Goal: Task Accomplishment & Management: Complete application form

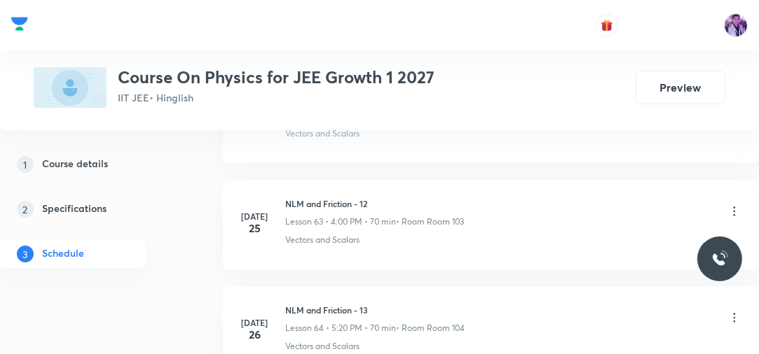
scroll to position [9310, 0]
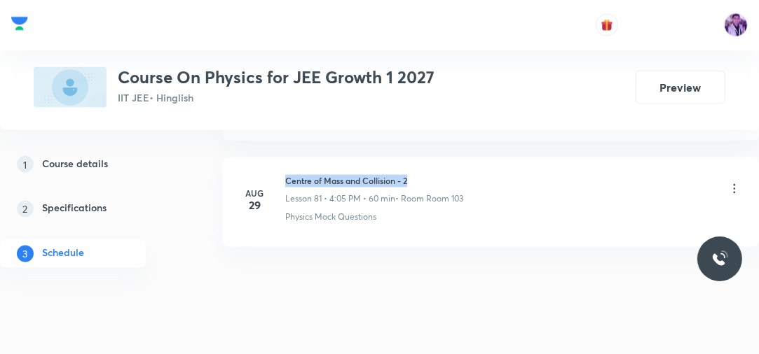
drag, startPoint x: 284, startPoint y: 157, endPoint x: 438, endPoint y: 154, distance: 154.8
click at [438, 175] on div "Aug 29 Centre of Mass and Collision - 2 Lesson 81 • 4:05 PM • 60 min • Room Roo…" at bounding box center [490, 199] width 501 height 49
copy h6 "Centre of Mass and Collision - 2"
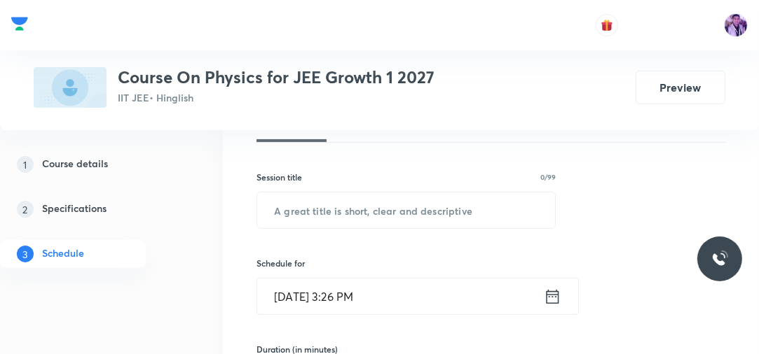
scroll to position [199, 0]
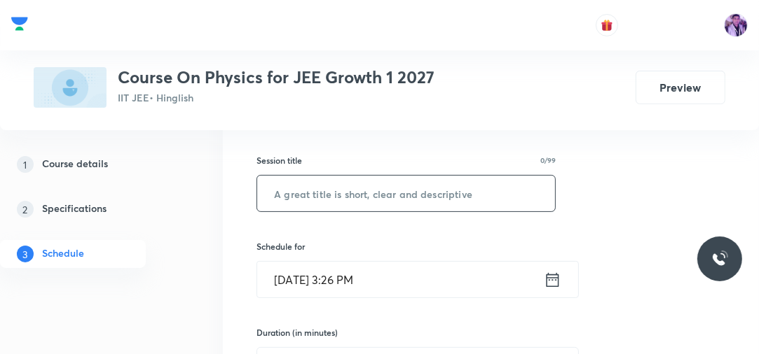
click at [426, 193] on input "text" at bounding box center [406, 194] width 298 height 36
paste input "Centre of Mass and Collision - 2"
type input "Centre of Mass and Collision - 3"
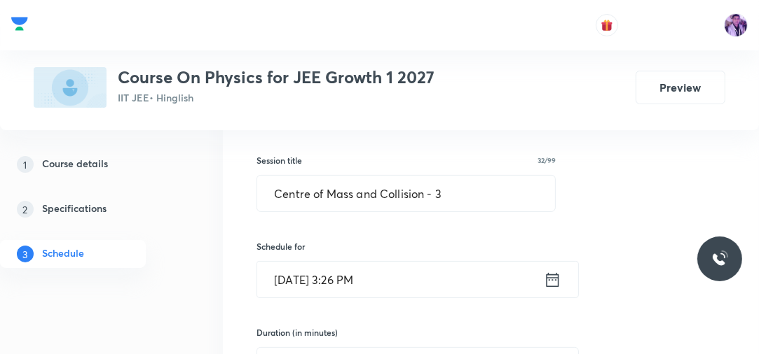
click at [360, 276] on input "Aug 30, 2025, 3:26 PM" at bounding box center [400, 280] width 286 height 36
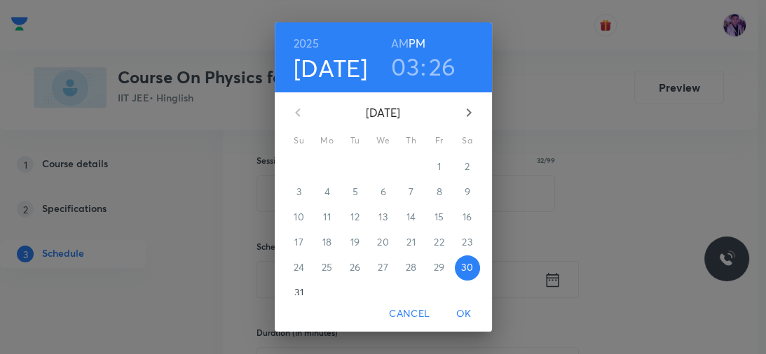
click at [395, 69] on h3 "03" at bounding box center [405, 66] width 28 height 29
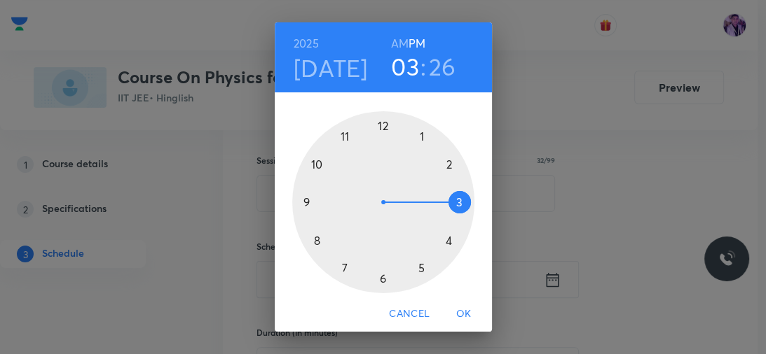
click at [447, 244] on div at bounding box center [383, 202] width 182 height 182
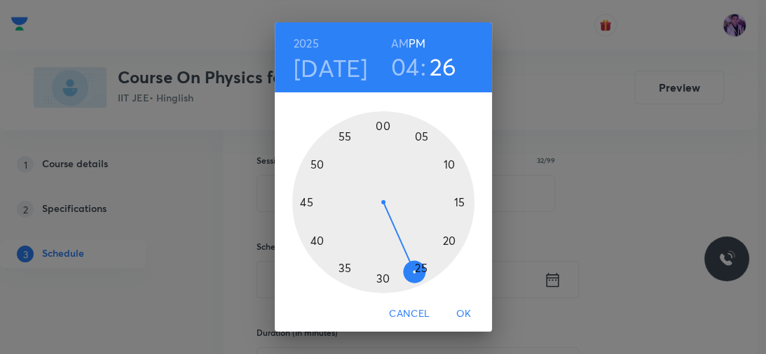
click at [382, 130] on div at bounding box center [383, 202] width 182 height 182
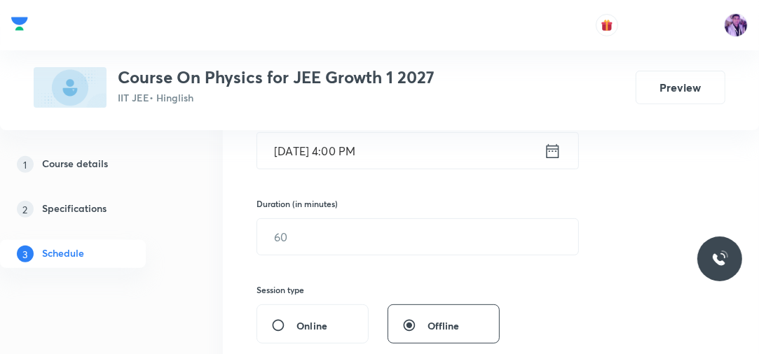
scroll to position [378, 0]
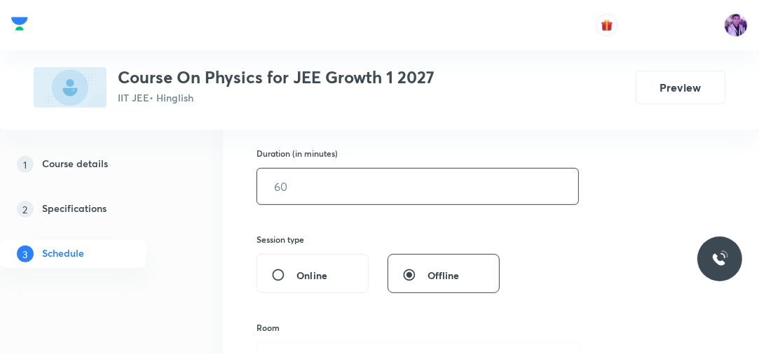
click at [311, 191] on input "text" at bounding box center [417, 187] width 321 height 36
type input "70"
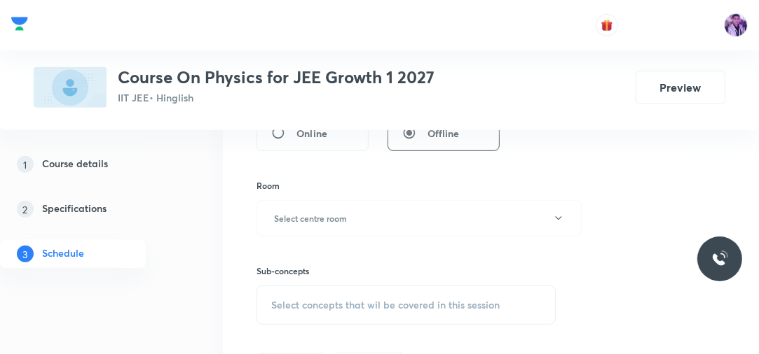
scroll to position [535, 0]
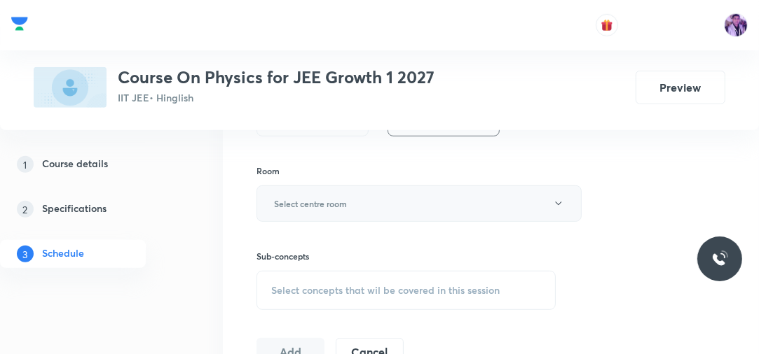
click at [381, 212] on button "Select centre room" at bounding box center [418, 204] width 325 height 36
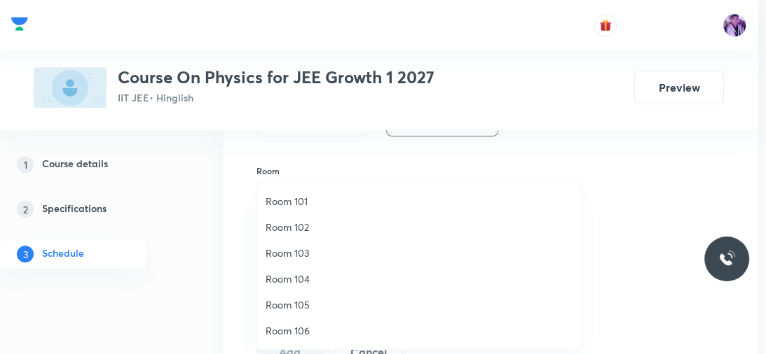
click at [279, 305] on span "Room 105" at bounding box center [418, 305] width 307 height 15
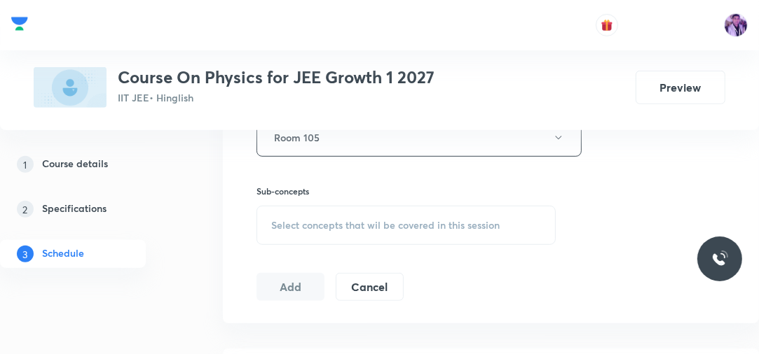
scroll to position [625, 0]
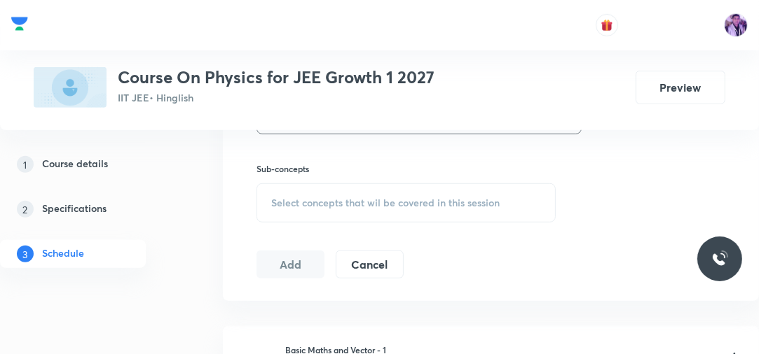
click at [361, 123] on div "Plus Courses Course On Physics for JEE Growth 1 2027 IIT JEE • Hinglish Preview" at bounding box center [379, 65] width 759 height 130
click at [359, 126] on div "Plus Courses Course On Physics for JEE Growth 1 2027 IIT JEE • Hinglish Preview" at bounding box center [379, 65] width 759 height 130
click at [355, 129] on div "Plus Courses Course On Physics for JEE Growth 1 2027 IIT JEE • Hinglish Preview" at bounding box center [379, 65] width 759 height 130
click at [345, 130] on div "Plus Courses Course On Physics for JEE Growth 1 2027 IIT JEE • Hinglish Preview" at bounding box center [379, 65] width 759 height 130
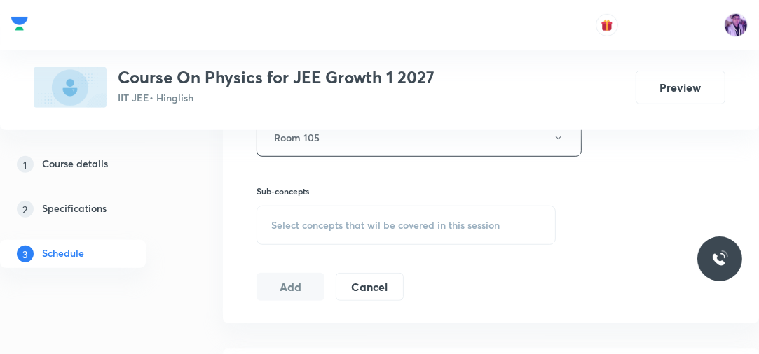
scroll to position [580, 0]
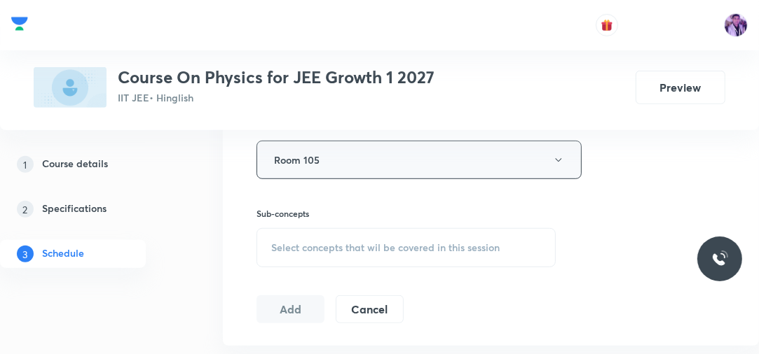
click at [329, 168] on button "Room 105" at bounding box center [418, 160] width 325 height 39
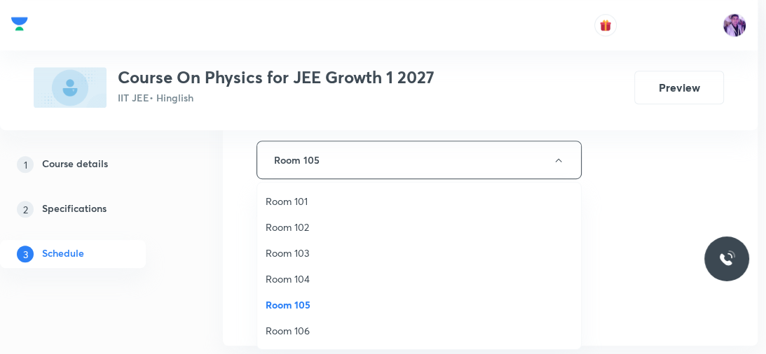
click at [291, 254] on span "Room 103" at bounding box center [418, 253] width 307 height 15
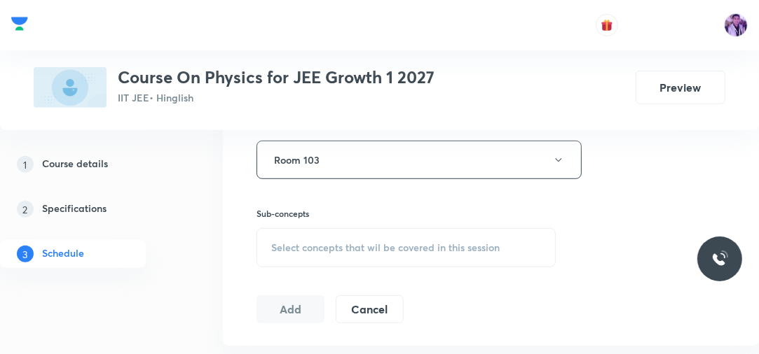
click at [298, 261] on div "Select concepts that wil be covered in this session" at bounding box center [405, 247] width 299 height 39
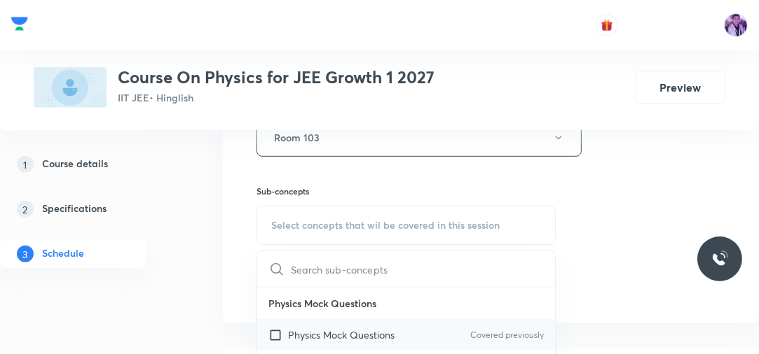
click at [311, 324] on div "Physics Mock Questions Covered previously" at bounding box center [406, 335] width 298 height 32
checkbox input "true"
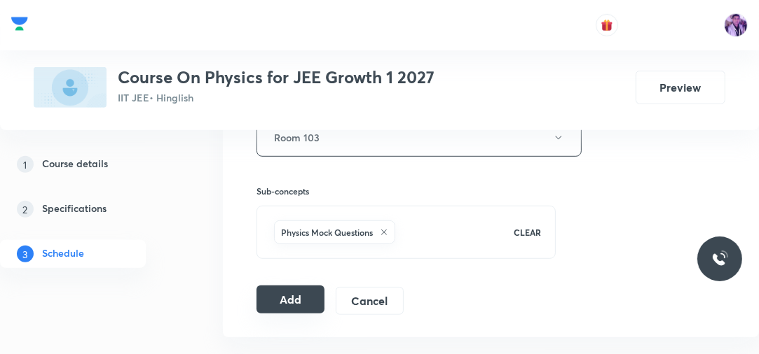
click at [311, 294] on button "Add" at bounding box center [290, 300] width 68 height 28
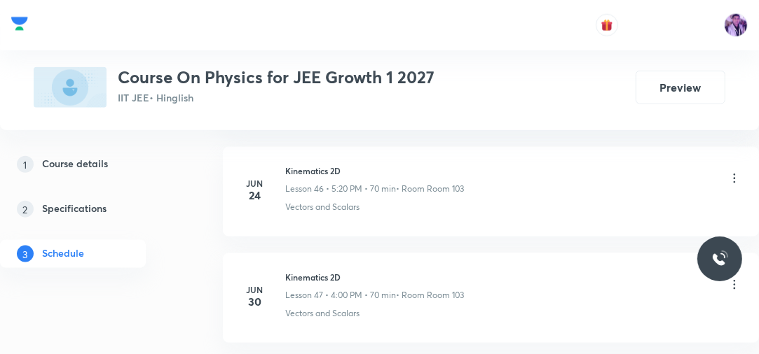
scroll to position [8692, 0]
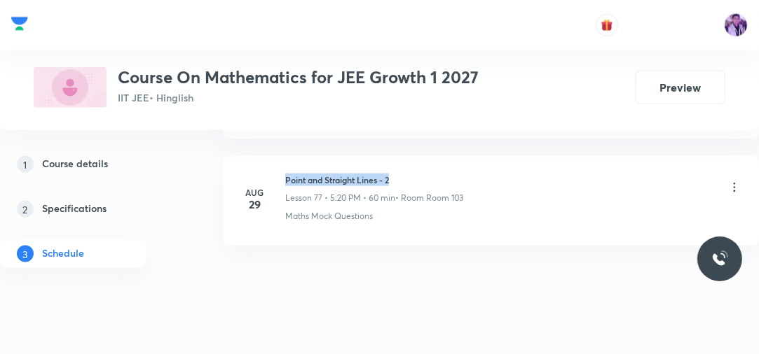
drag, startPoint x: 286, startPoint y: 154, endPoint x: 423, endPoint y: 158, distance: 137.4
click at [422, 174] on h6 "Point and Straight Lines - 2" at bounding box center [374, 180] width 178 height 13
copy h6 "Point and Straight Lines - 2"
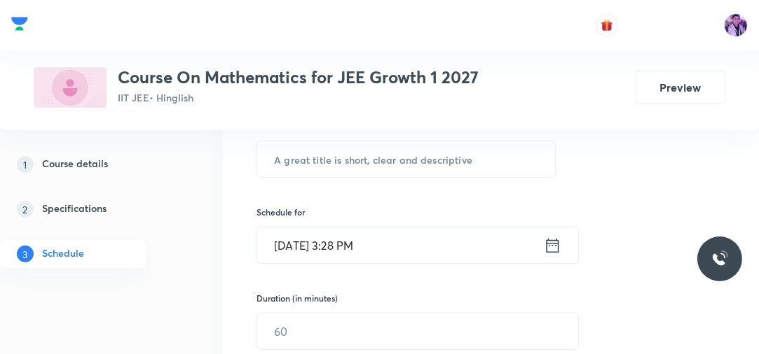
scroll to position [219, 0]
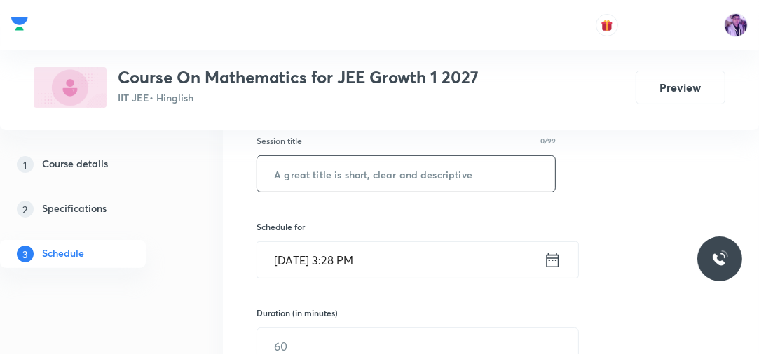
click at [409, 181] on input "text" at bounding box center [406, 174] width 298 height 36
paste input "Point and Straight Lines - 2"
type input "Point and Straight Lines - 3"
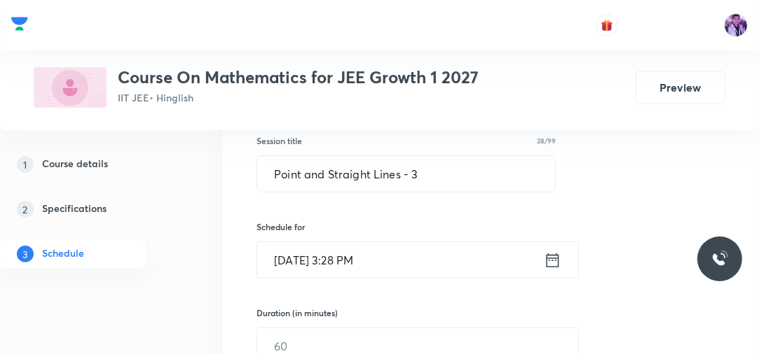
click at [361, 263] on input "[DATE] 3:28 PM" at bounding box center [400, 260] width 286 height 36
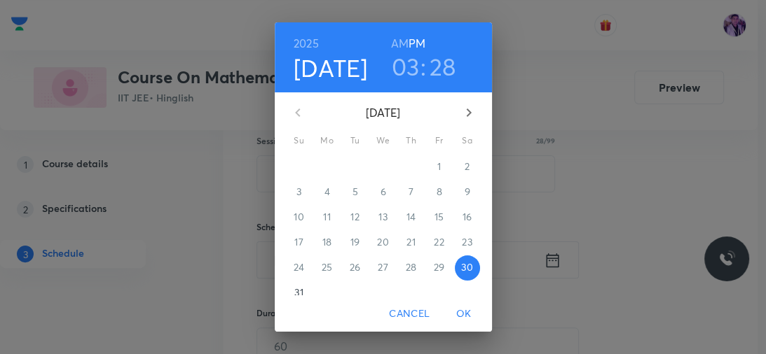
click at [398, 67] on h3 "03" at bounding box center [406, 66] width 28 height 29
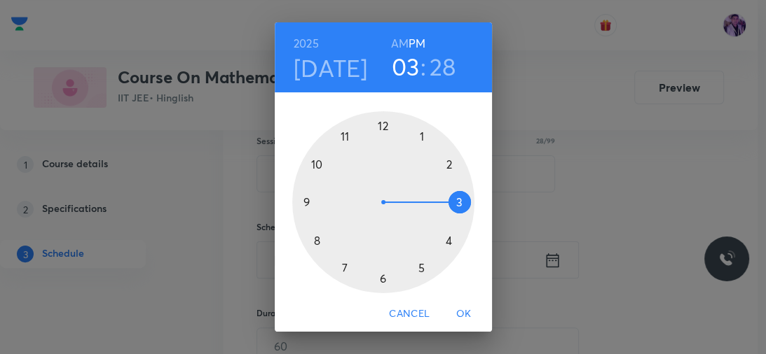
click at [415, 267] on div at bounding box center [383, 202] width 182 height 182
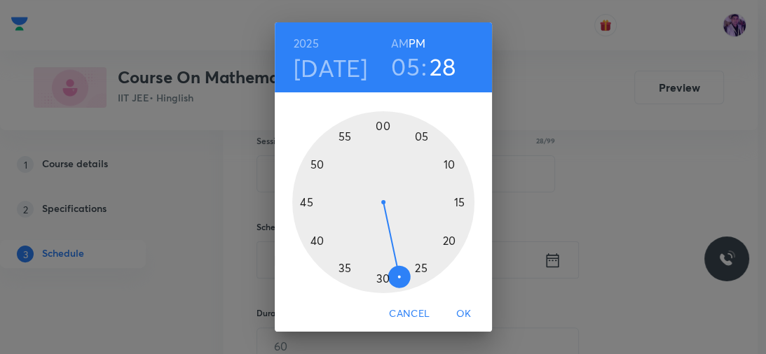
click at [415, 267] on div at bounding box center [383, 202] width 182 height 182
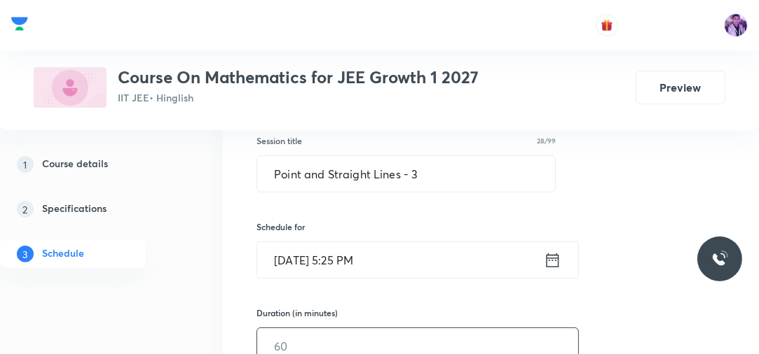
click at [286, 342] on input "text" at bounding box center [417, 347] width 321 height 36
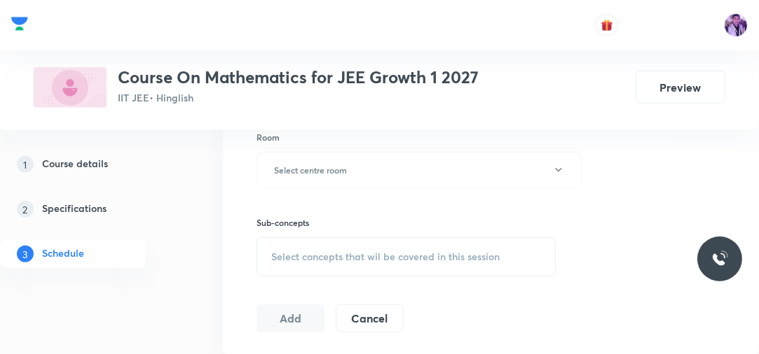
scroll to position [583, 0]
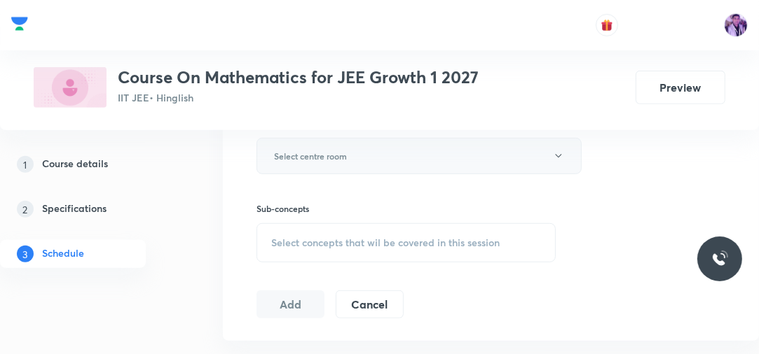
type input "70"
click at [356, 156] on button "Select centre room" at bounding box center [418, 156] width 325 height 36
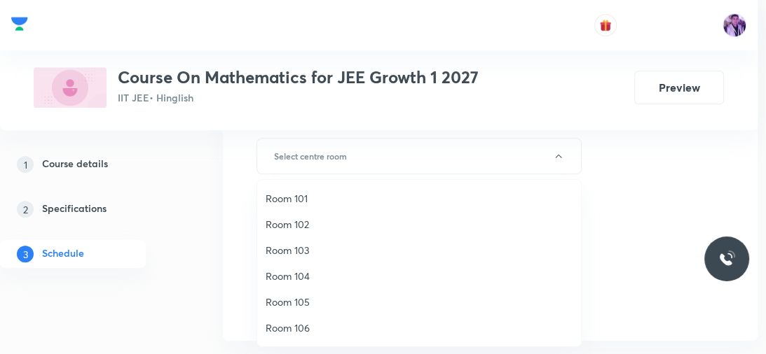
click at [309, 250] on span "Room 103" at bounding box center [418, 250] width 307 height 15
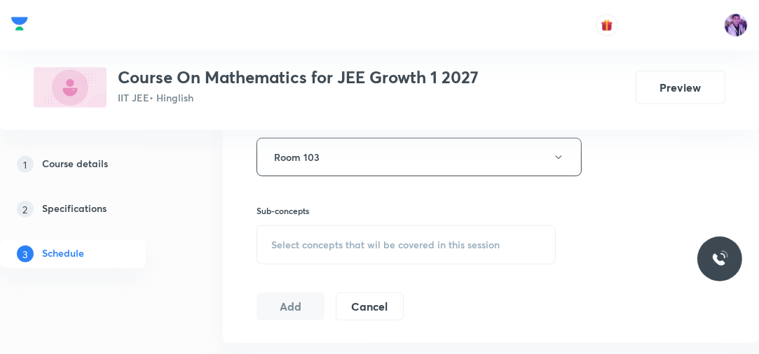
click at [311, 249] on span "Select concepts that wil be covered in this session" at bounding box center [385, 245] width 228 height 11
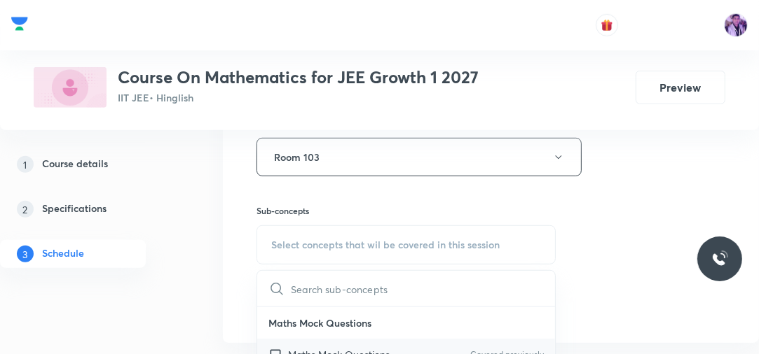
click at [276, 344] on div "Maths Mock Questions Covered previously" at bounding box center [406, 355] width 298 height 32
checkbox input "true"
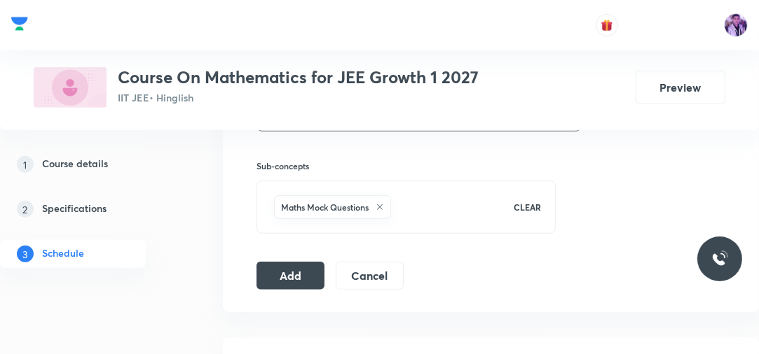
scroll to position [643, 0]
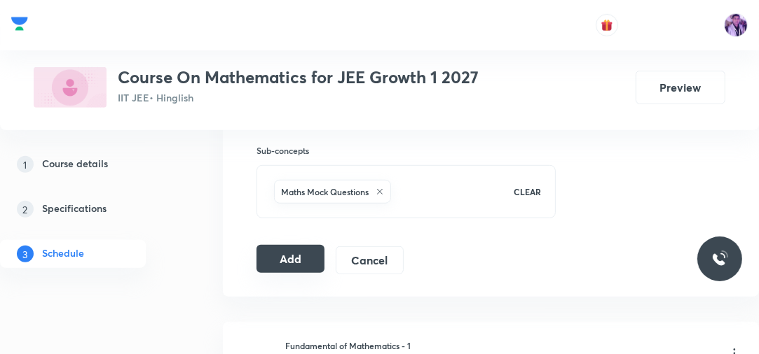
click at [289, 262] on button "Add" at bounding box center [290, 259] width 68 height 28
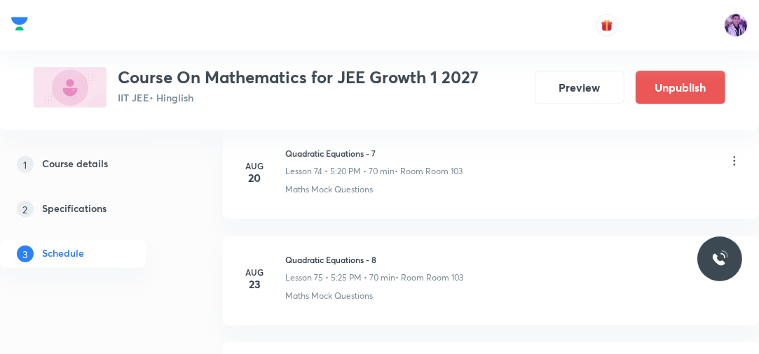
scroll to position [8372, 0]
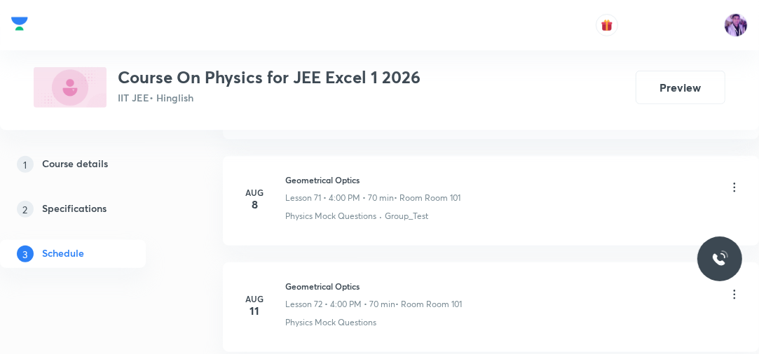
scroll to position [9097, 0]
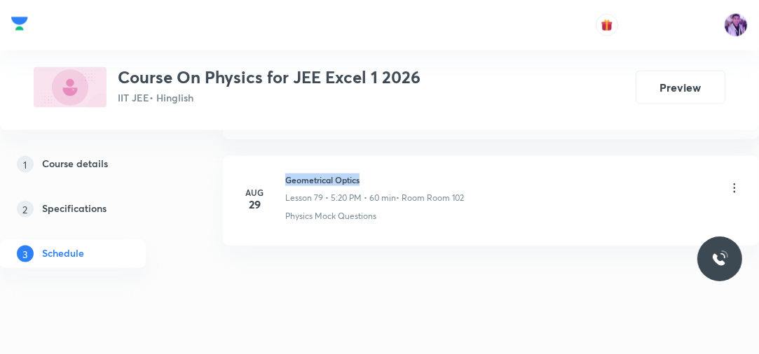
drag, startPoint x: 286, startPoint y: 155, endPoint x: 384, endPoint y: 155, distance: 98.1
click at [384, 174] on h6 "Geometrical Optics" at bounding box center [374, 180] width 179 height 13
copy h6 "Geometrical Optics"
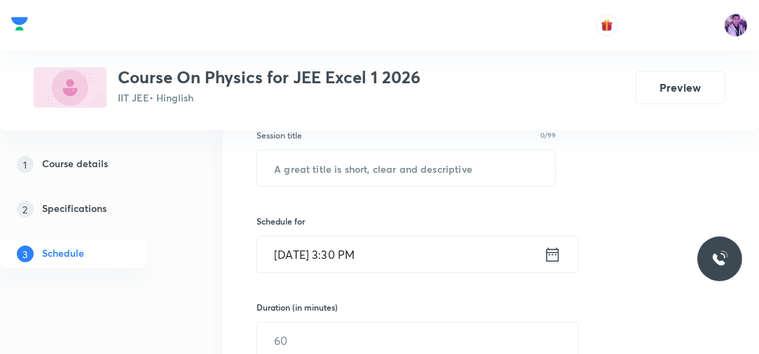
scroll to position [209, 0]
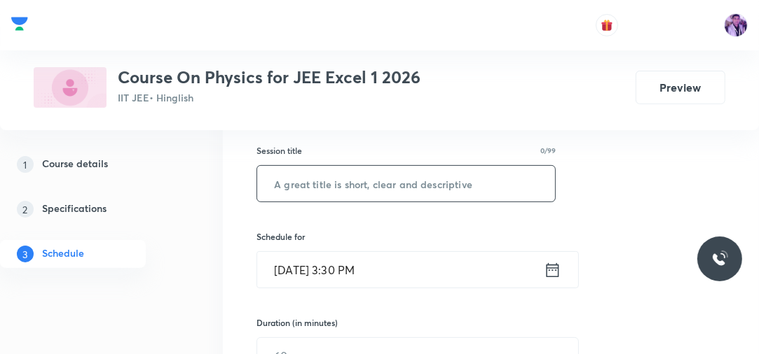
click at [436, 192] on input "text" at bounding box center [406, 184] width 298 height 36
paste input "Geometrical Optics"
type input "Geometrical Optics"
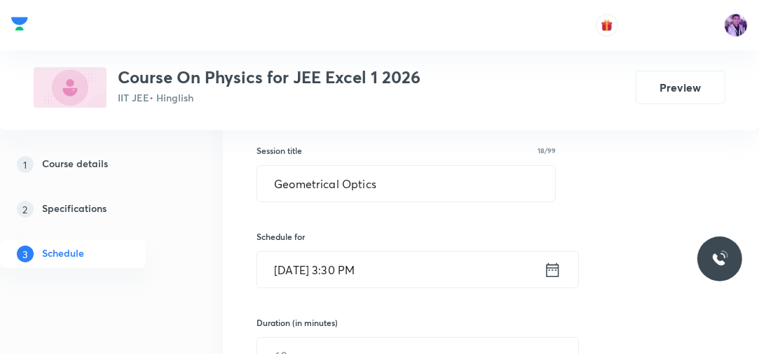
click at [354, 270] on input "Aug 30, 2025, 3:30 PM" at bounding box center [400, 270] width 286 height 36
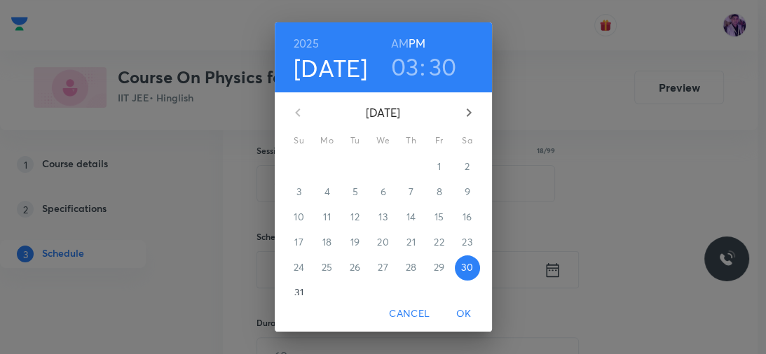
click at [403, 72] on h3 "03" at bounding box center [405, 66] width 28 height 29
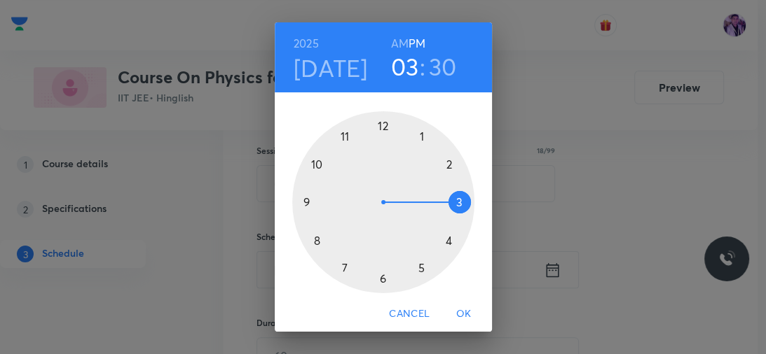
click at [445, 240] on div at bounding box center [383, 202] width 182 height 182
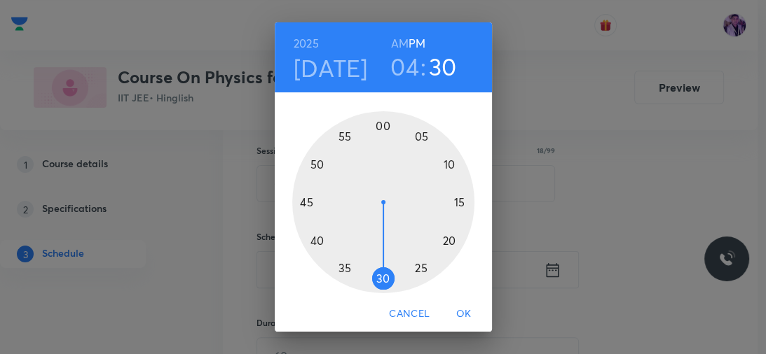
click at [377, 125] on div at bounding box center [383, 202] width 182 height 182
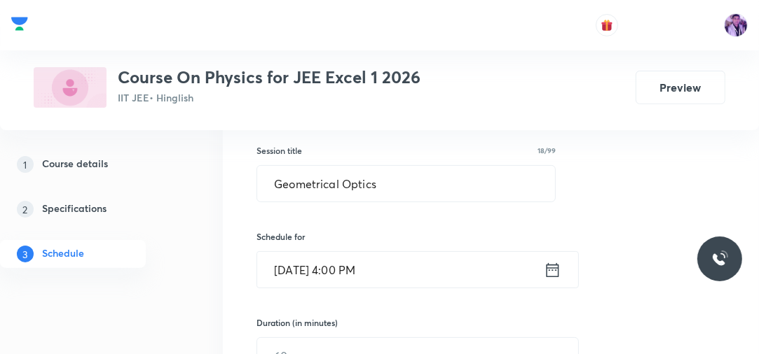
click at [345, 265] on input "Aug 30, 2025, 4:00 PM" at bounding box center [400, 270] width 286 height 36
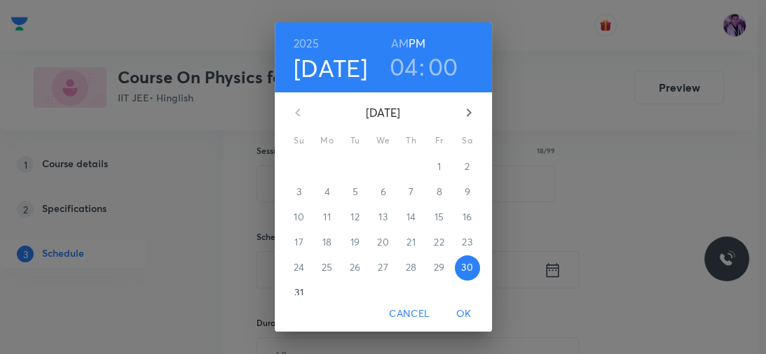
click at [401, 61] on h3 "04" at bounding box center [403, 66] width 29 height 29
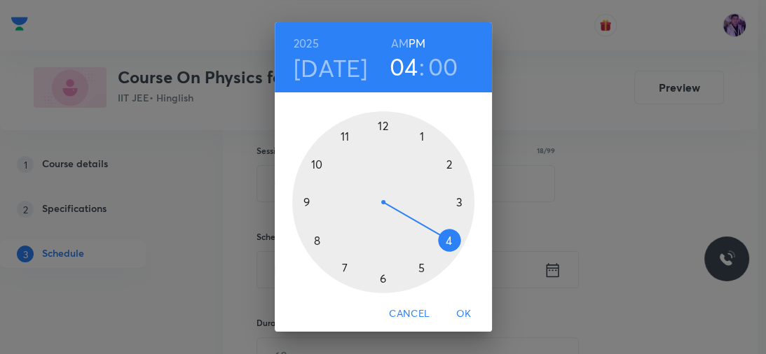
click at [413, 266] on div at bounding box center [383, 202] width 182 height 182
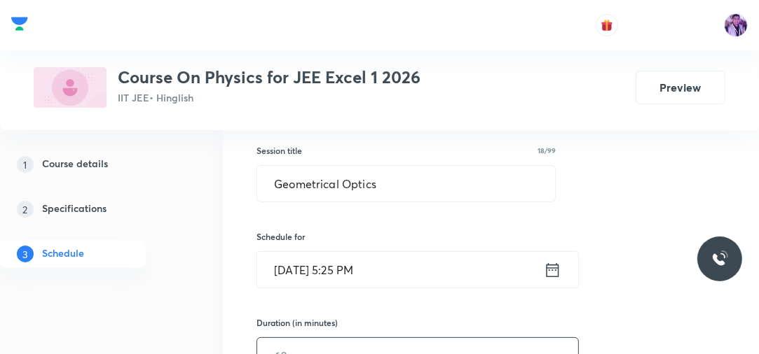
click at [301, 352] on input "text" at bounding box center [417, 356] width 321 height 36
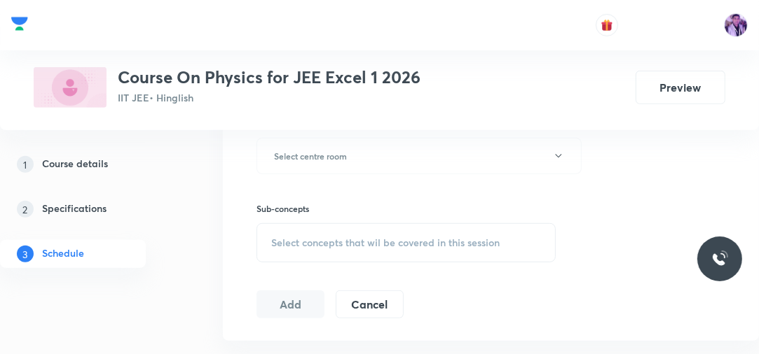
scroll to position [597, 0]
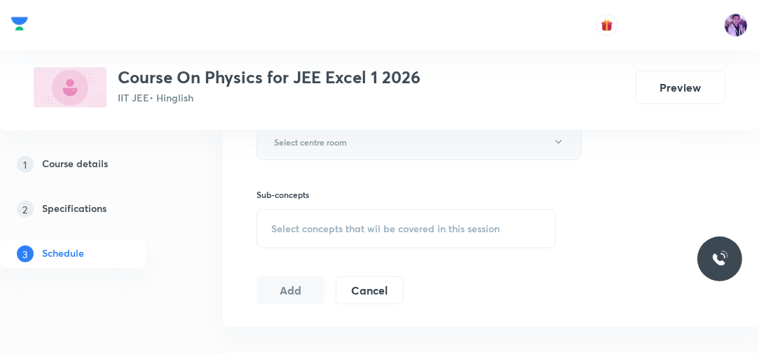
type input "70"
click at [464, 137] on button "Select centre room" at bounding box center [418, 142] width 325 height 36
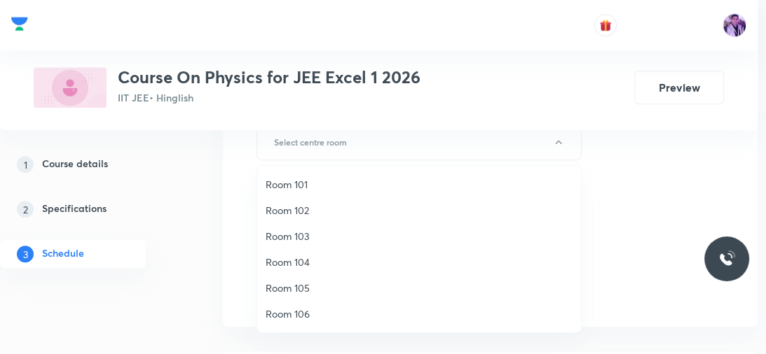
click at [317, 178] on span "Room 101" at bounding box center [418, 184] width 307 height 15
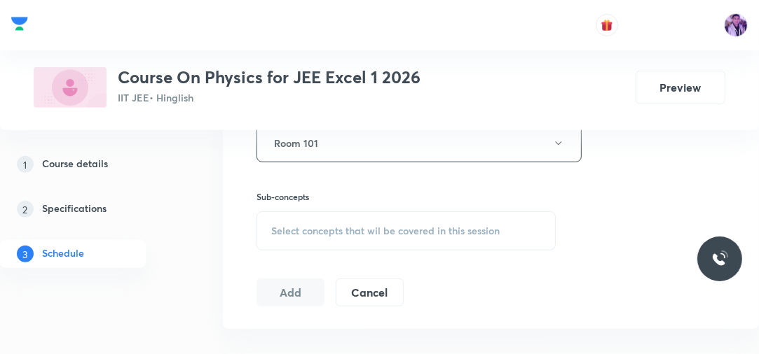
click at [300, 230] on span "Select concepts that wil be covered in this session" at bounding box center [385, 231] width 228 height 11
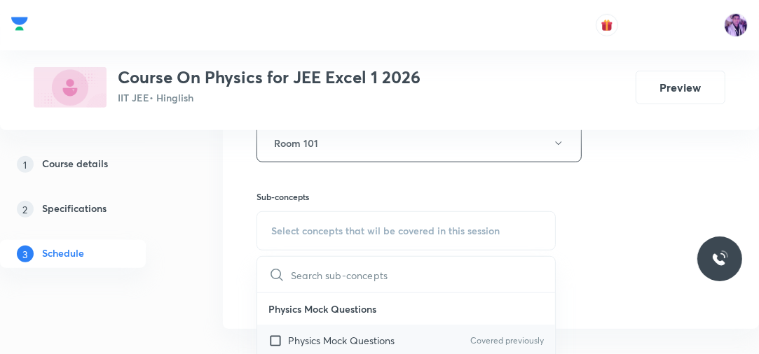
click at [296, 346] on div "Physics Mock Questions Covered previously" at bounding box center [406, 341] width 298 height 32
checkbox input "true"
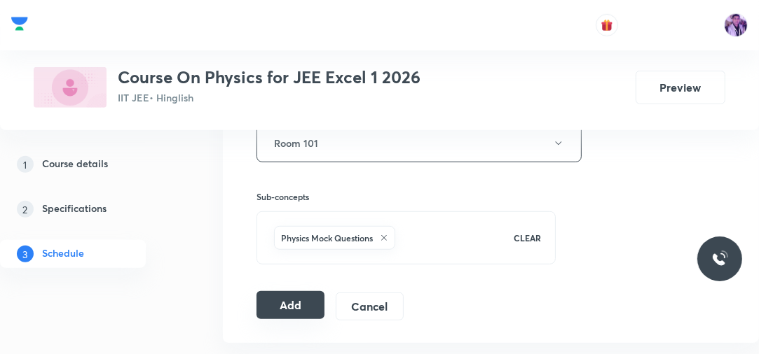
click at [286, 300] on button "Add" at bounding box center [290, 305] width 68 height 28
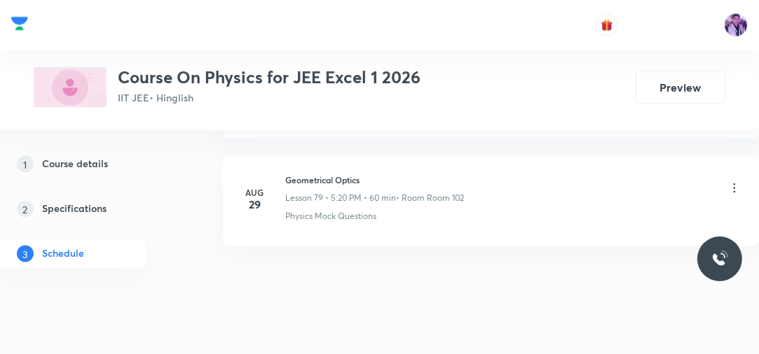
scroll to position [8479, 0]
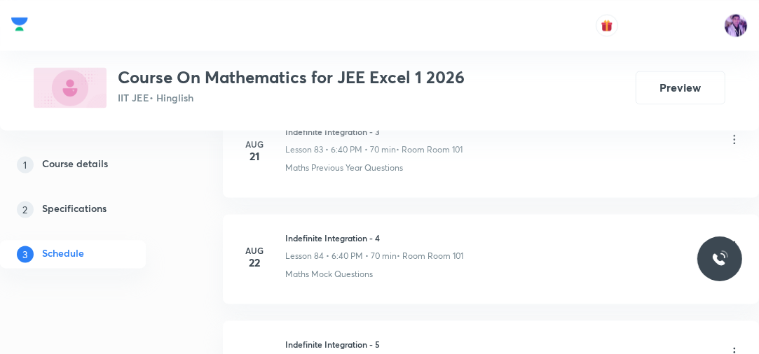
scroll to position [9946, 0]
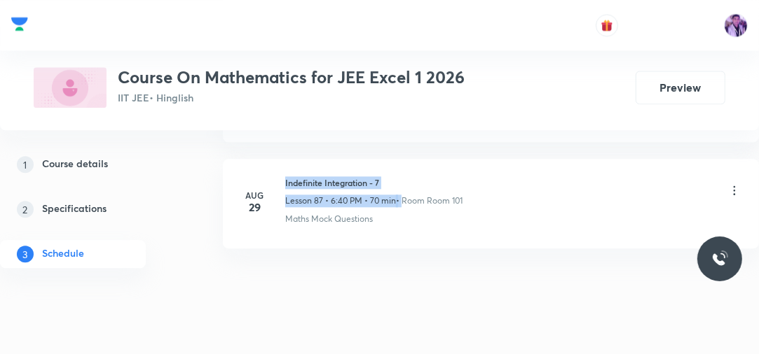
drag, startPoint x: 284, startPoint y: 155, endPoint x: 403, endPoint y: 163, distance: 118.6
click at [402, 177] on div "Indefinite Integration - 7 Lesson 87 • 6:40 PM • 70 min • Room Room 101" at bounding box center [373, 192] width 177 height 31
click at [289, 177] on h6 "Indefinite Integration - 7" at bounding box center [373, 183] width 177 height 13
drag, startPoint x: 282, startPoint y: 155, endPoint x: 426, endPoint y: 145, distance: 144.0
click at [429, 159] on li "[DATE] Indefinite Integration - 7 Lesson 87 • 6:40 PM • 70 min • Room Room 101 …" at bounding box center [491, 204] width 536 height 90
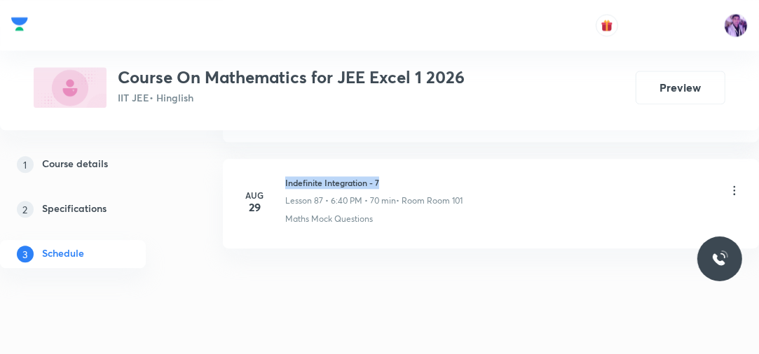
copy h6 "Indefinite Integration - 7"
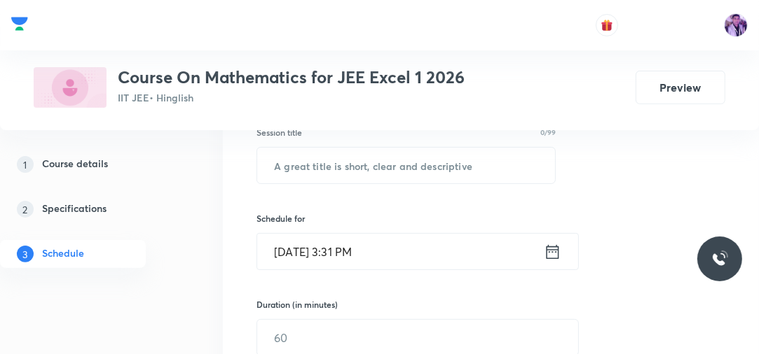
scroll to position [195, 0]
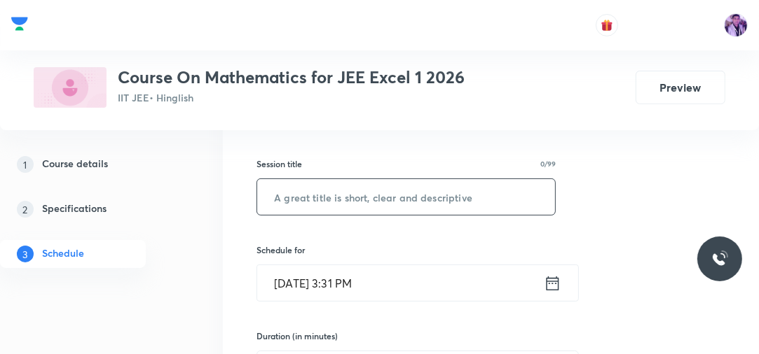
paste input "Indefinite Integration - 7"
click at [348, 196] on input "Indefinite Integration - 7" at bounding box center [406, 197] width 298 height 36
click at [427, 193] on input "Indefinite Integration - 7" at bounding box center [406, 197] width 298 height 36
type input "Indefinite Integration - 8"
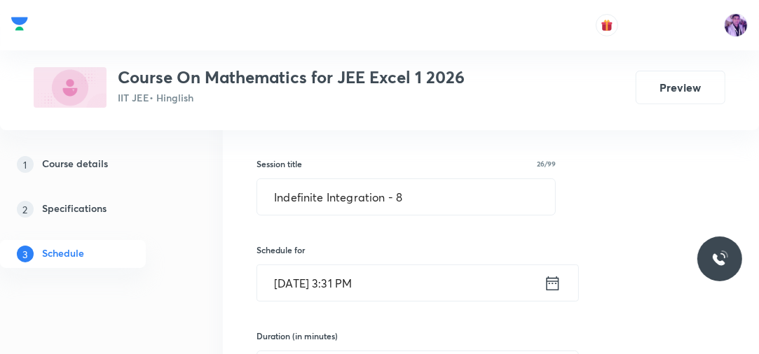
click at [338, 275] on input "[DATE] 3:31 PM" at bounding box center [400, 283] width 286 height 36
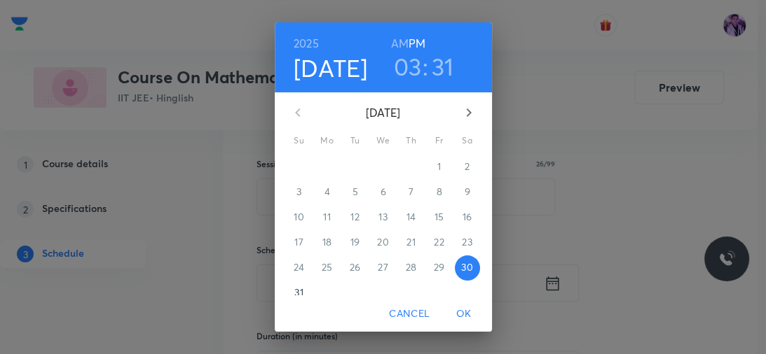
click at [400, 60] on h3 "03" at bounding box center [408, 66] width 28 height 29
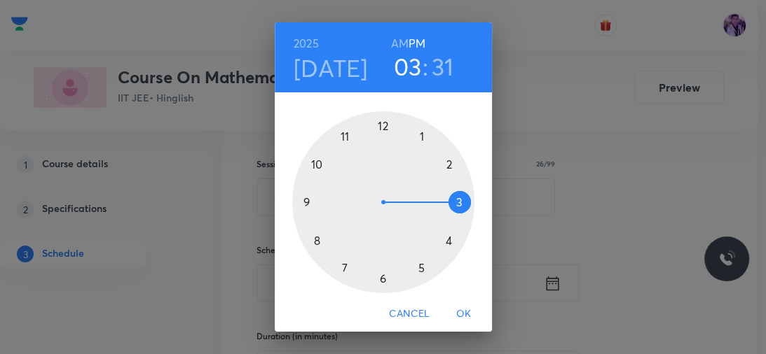
click at [415, 266] on div at bounding box center [383, 202] width 182 height 182
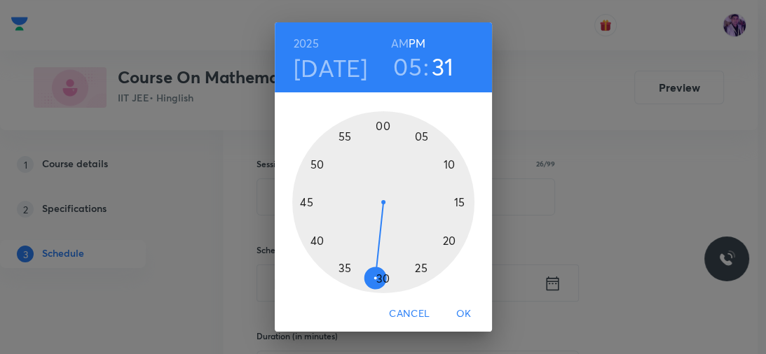
click at [412, 70] on h3 "05" at bounding box center [407, 66] width 29 height 29
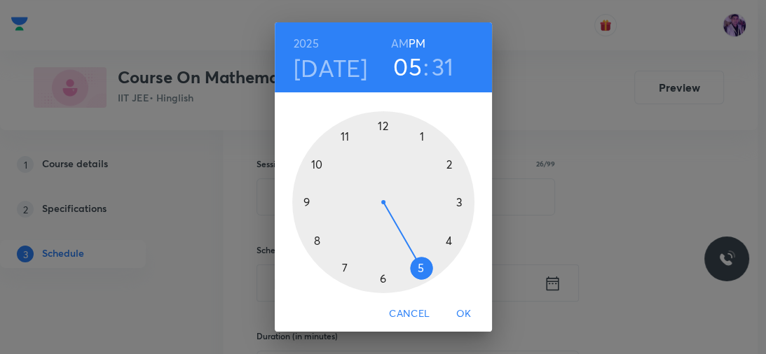
click at [377, 272] on div at bounding box center [383, 202] width 182 height 182
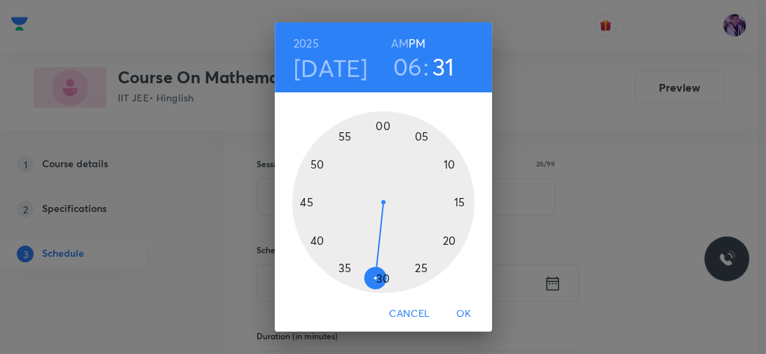
click at [313, 236] on div at bounding box center [383, 202] width 182 height 182
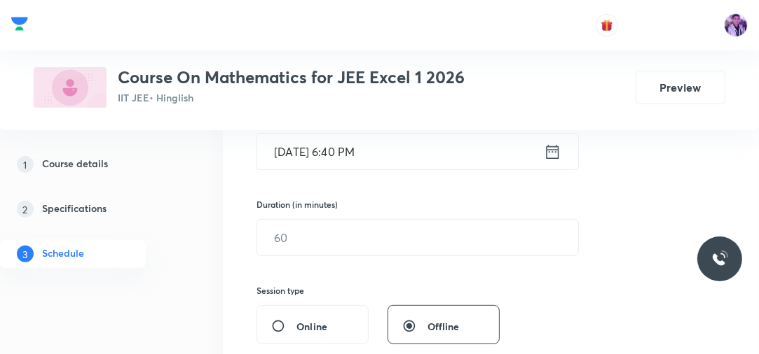
scroll to position [442, 0]
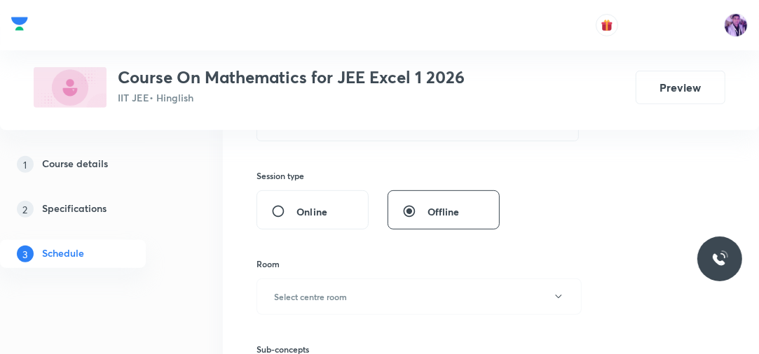
click at [305, 125] on div "Plus Courses Course On Mathematics for JEE Excel 1 2026 IIT JEE • Hinglish Prev…" at bounding box center [379, 65] width 759 height 130
click at [299, 132] on input "text" at bounding box center [417, 123] width 321 height 36
type input "70"
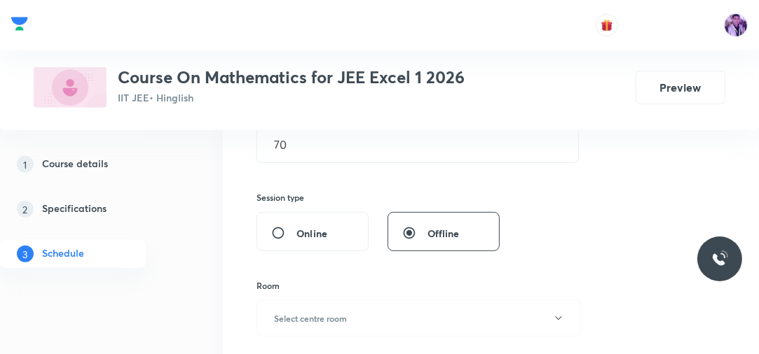
scroll to position [420, 0]
click at [282, 308] on button "Select centre room" at bounding box center [418, 319] width 325 height 36
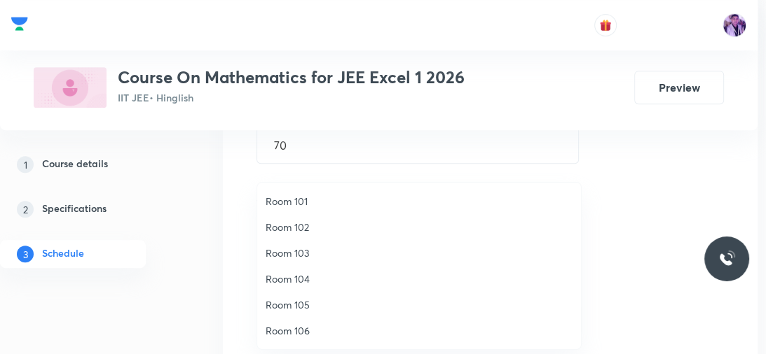
click at [290, 199] on span "Room 101" at bounding box center [418, 201] width 307 height 15
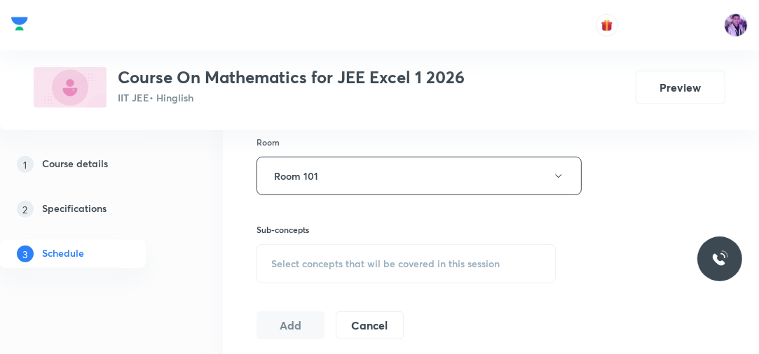
scroll to position [621, 0]
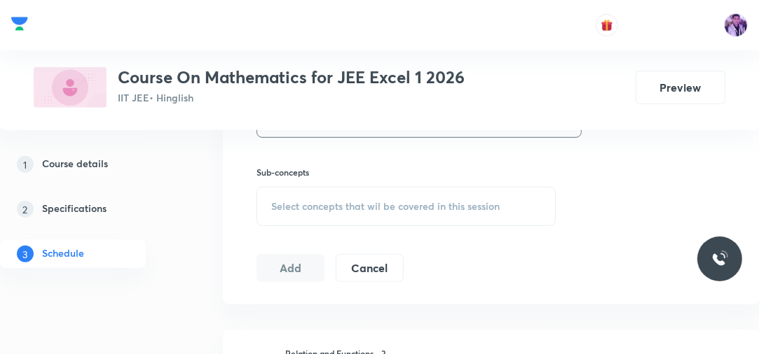
click at [289, 206] on span "Select concepts that wil be covered in this session" at bounding box center [385, 206] width 228 height 11
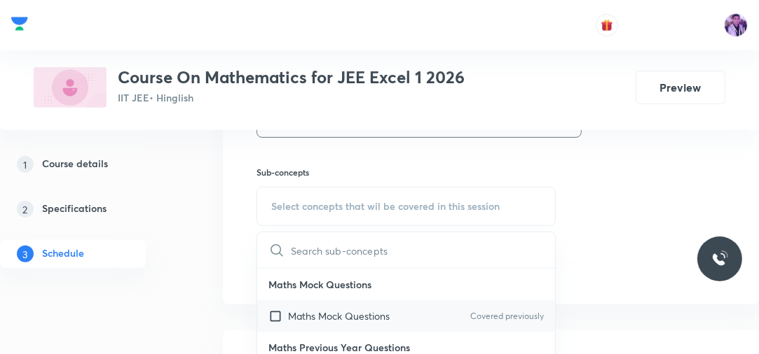
click at [303, 313] on p "Maths Mock Questions" at bounding box center [339, 316] width 102 height 15
checkbox input "true"
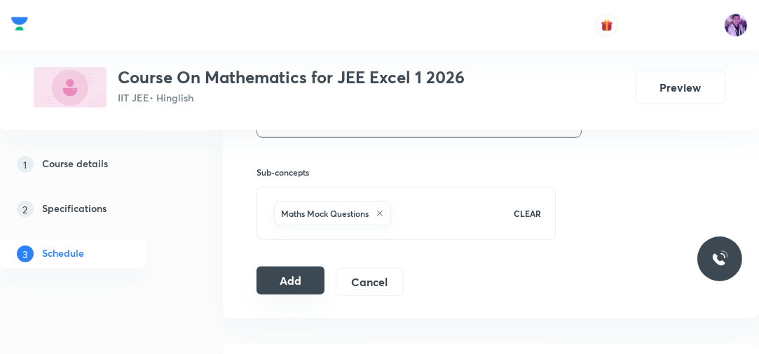
click at [280, 272] on button "Add" at bounding box center [290, 281] width 68 height 28
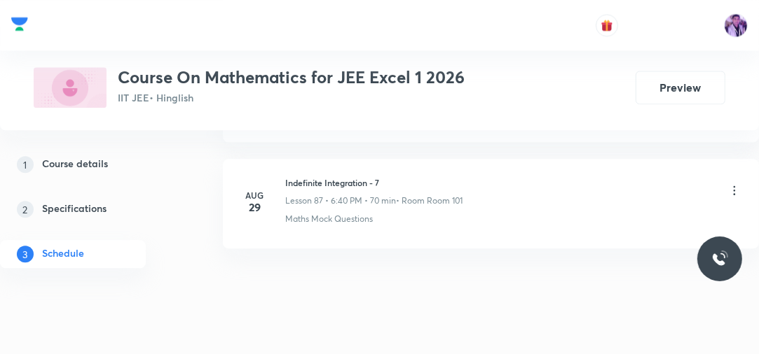
scroll to position [9328, 0]
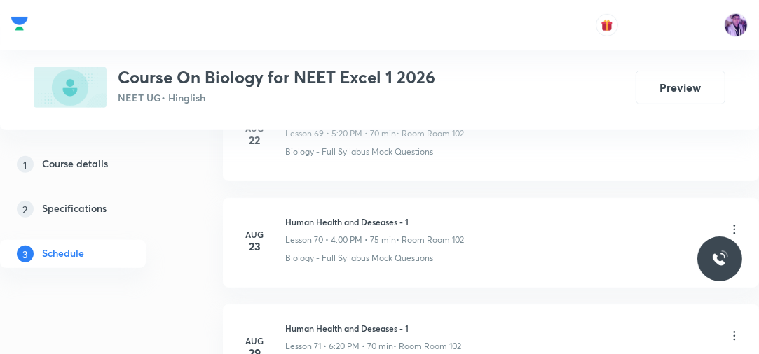
scroll to position [8247, 0]
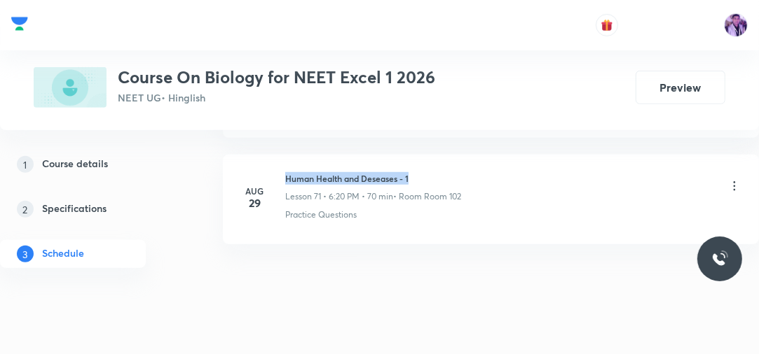
drag, startPoint x: 284, startPoint y: 156, endPoint x: 431, endPoint y: 140, distance: 148.0
click at [430, 155] on li "[DATE] Human Health and Deseases - 1 Lesson 71 • 6:20 PM • 70 min • Room Room 1…" at bounding box center [491, 200] width 536 height 90
copy h6 "Human Health and Deseases - 1"
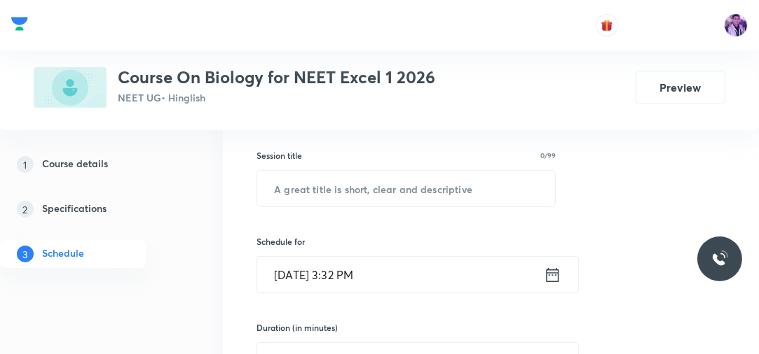
scroll to position [217, 0]
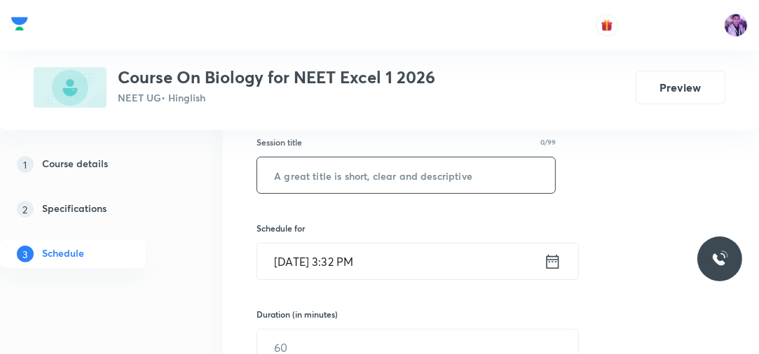
click at [475, 163] on input "text" at bounding box center [406, 176] width 298 height 36
paste input "Human Health and Deseases - 1"
type input "Human Health and Deseases - 2"
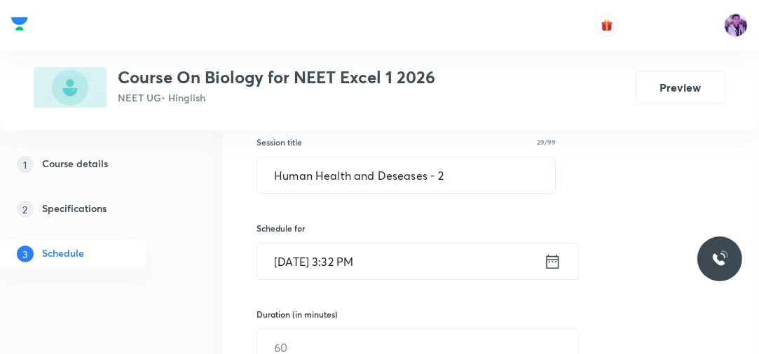
click at [370, 259] on input "Aug 30, 2025, 3:32 PM" at bounding box center [400, 262] width 286 height 36
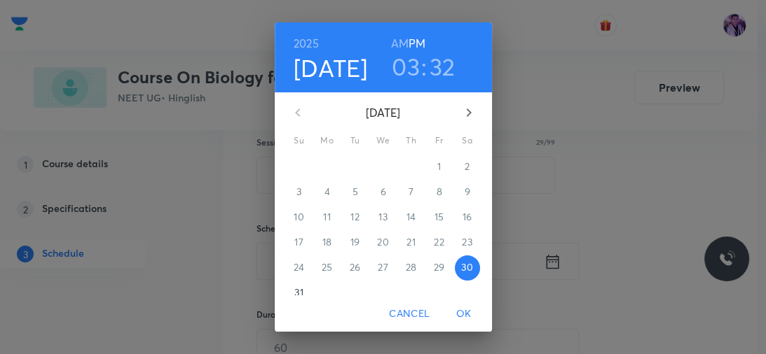
click at [398, 67] on h3 "03" at bounding box center [406, 66] width 28 height 29
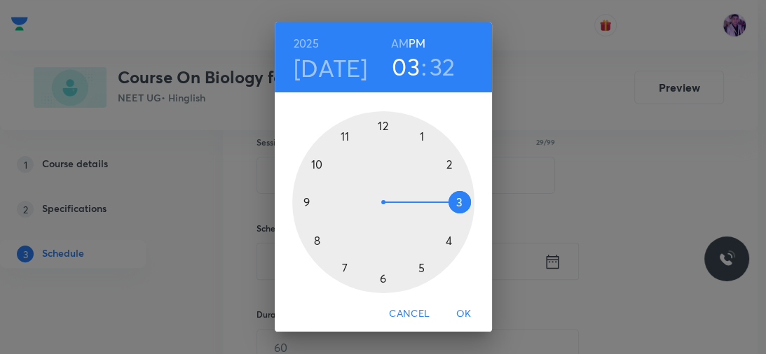
click at [445, 234] on div at bounding box center [383, 202] width 182 height 182
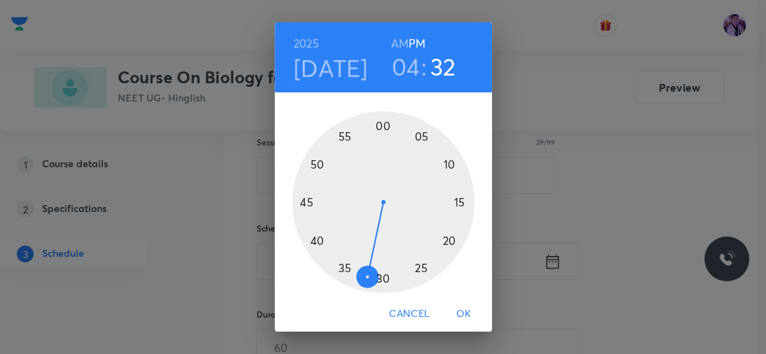
click at [378, 133] on div at bounding box center [383, 202] width 182 height 182
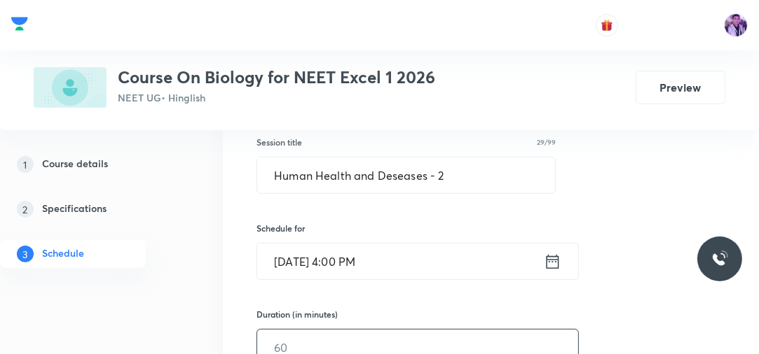
click at [283, 343] on input "text" at bounding box center [417, 348] width 321 height 36
type input "70"
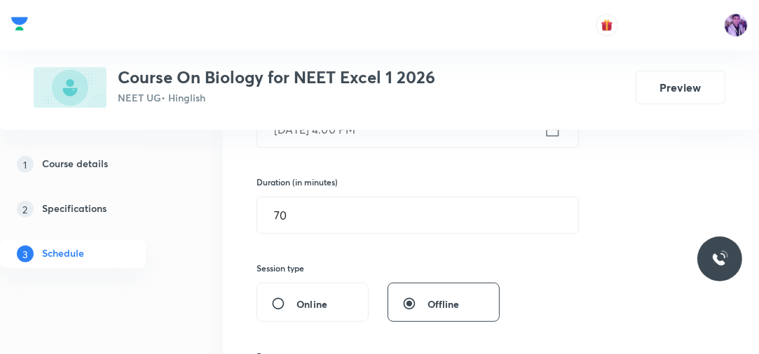
scroll to position [464, 0]
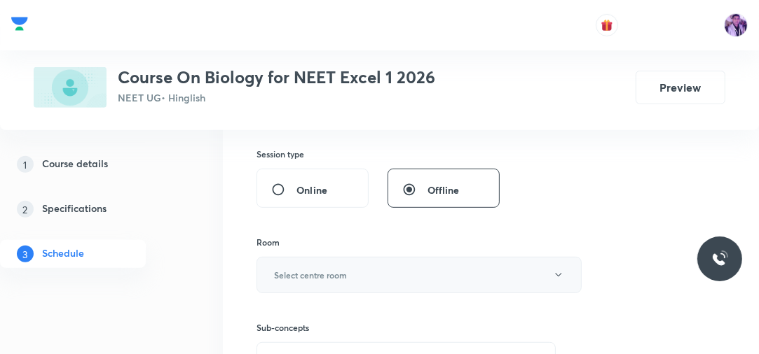
click at [312, 275] on h6 "Select centre room" at bounding box center [310, 275] width 73 height 13
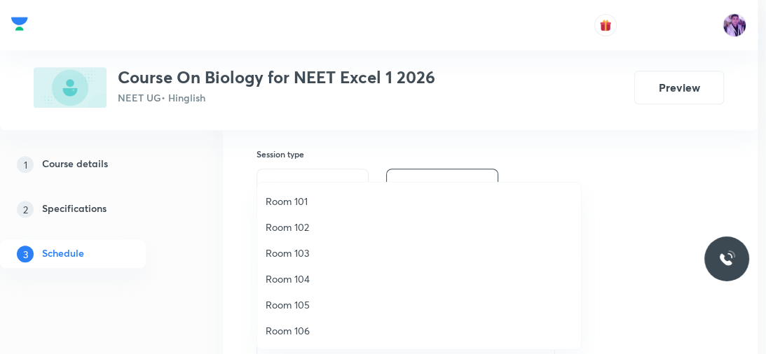
click at [310, 230] on span "Room 102" at bounding box center [418, 227] width 307 height 15
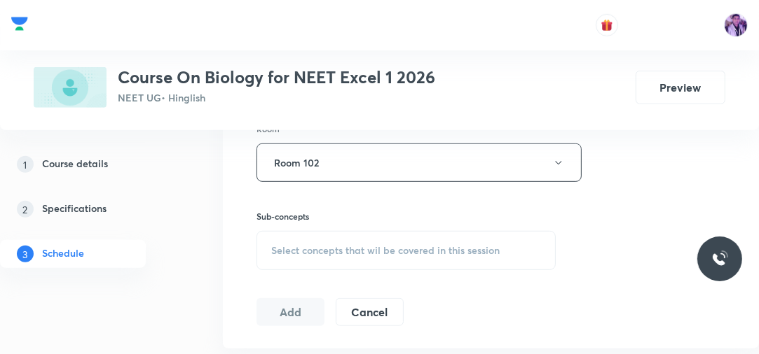
scroll to position [598, 0]
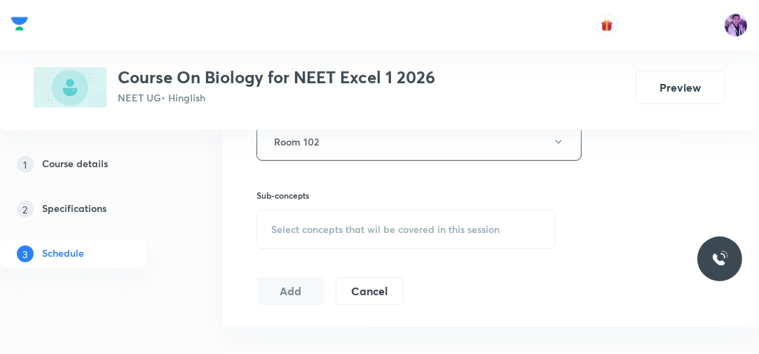
click at [325, 228] on span "Select concepts that wil be covered in this session" at bounding box center [385, 229] width 228 height 11
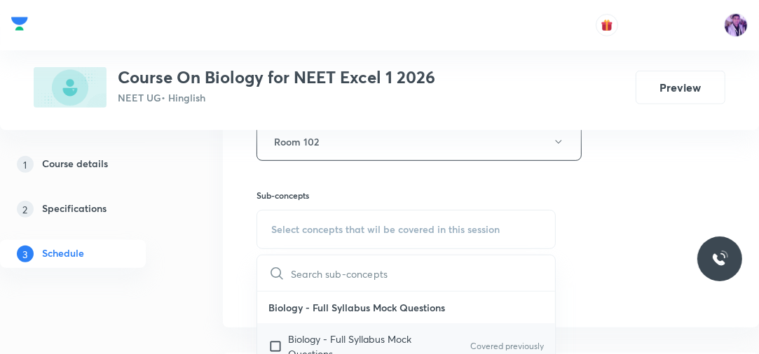
click at [302, 337] on p "Biology - Full Syllabus Mock Questions" at bounding box center [358, 346] width 141 height 29
checkbox input "true"
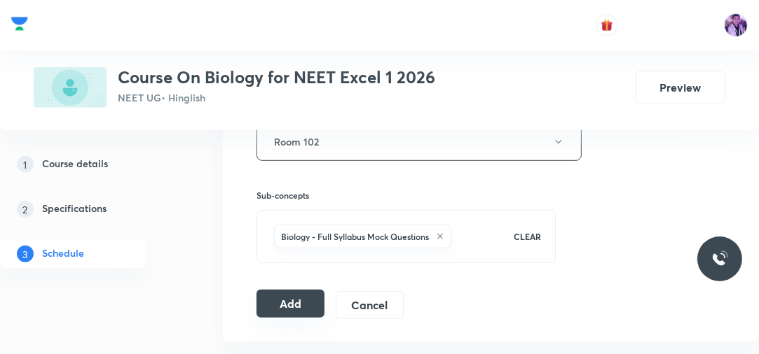
click at [296, 291] on button "Add" at bounding box center [290, 304] width 68 height 28
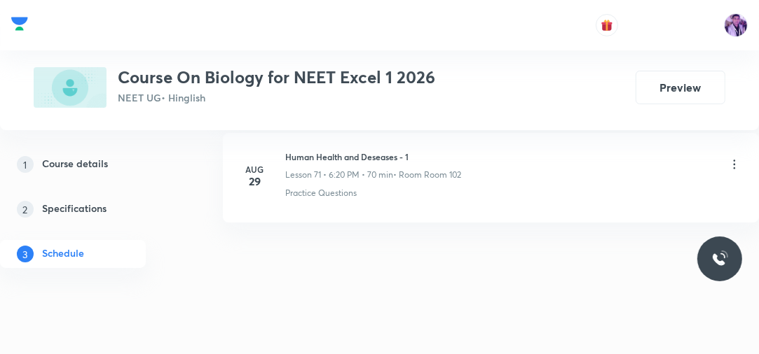
scroll to position [7629, 0]
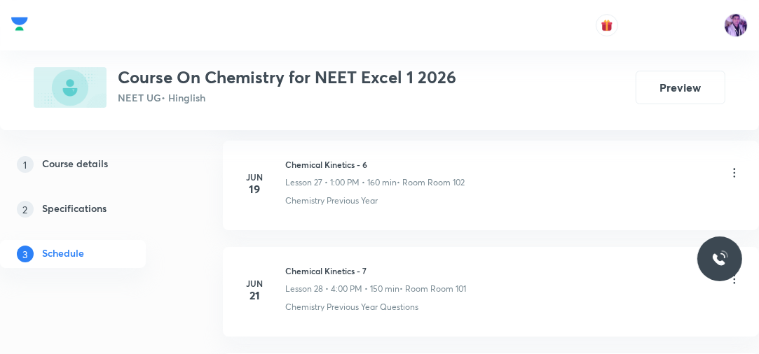
scroll to position [5699, 0]
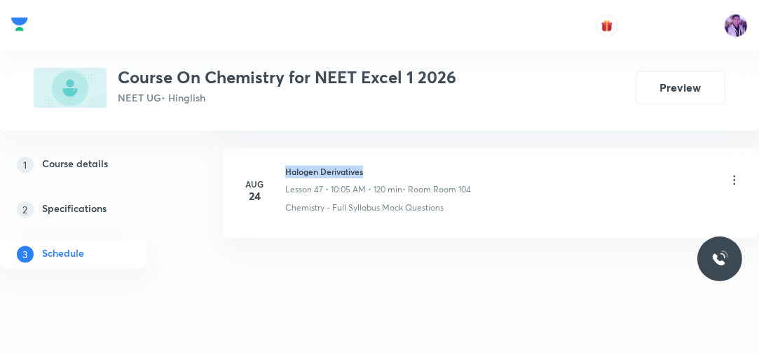
drag, startPoint x: 286, startPoint y: 156, endPoint x: 384, endPoint y: 158, distance: 97.4
click at [384, 165] on h6 "Halogen Derivatives" at bounding box center [378, 171] width 186 height 13
copy h6 "Halogen Derivatives"
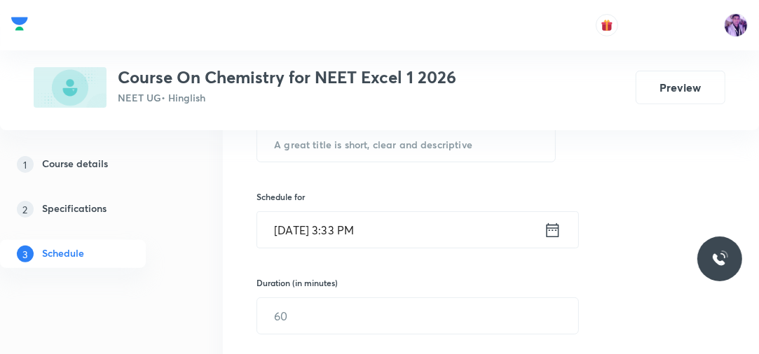
scroll to position [238, 0]
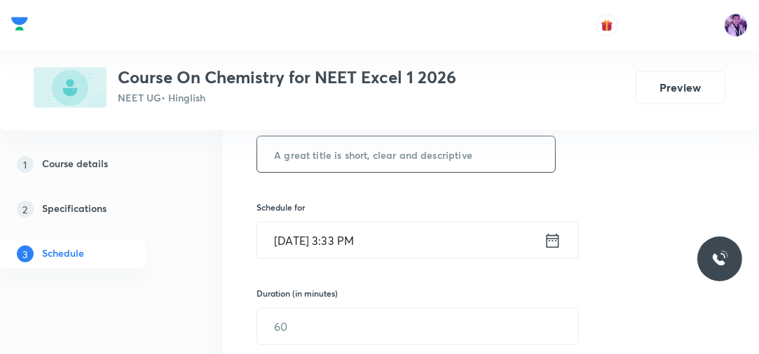
click at [435, 153] on input "text" at bounding box center [406, 155] width 298 height 36
paste input "Halogen Derivatives"
type input "Halogen Derivatives"
click at [364, 244] on input "[DATE] 3:33 PM" at bounding box center [400, 241] width 286 height 36
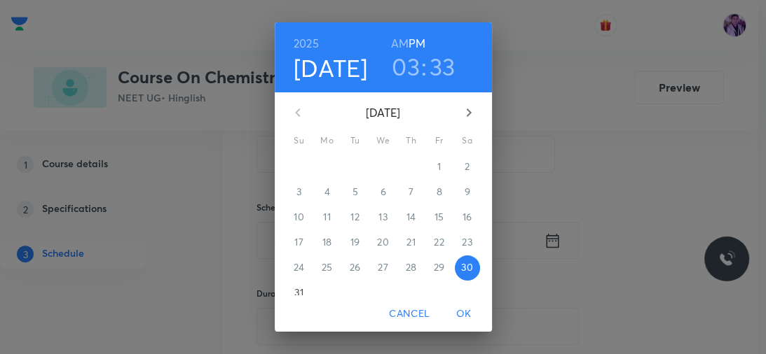
click at [401, 71] on h3 "03" at bounding box center [406, 66] width 28 height 29
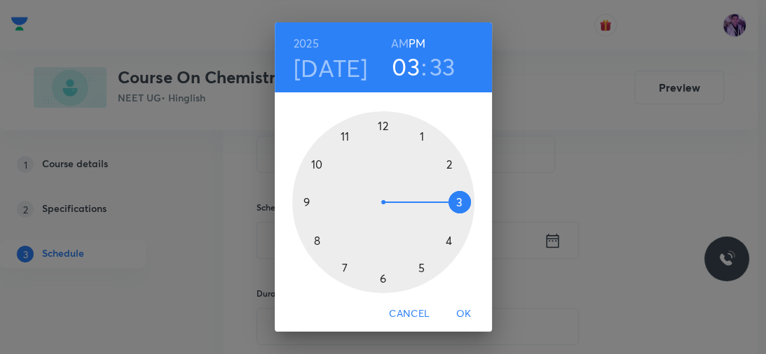
click at [417, 268] on div at bounding box center [383, 202] width 182 height 182
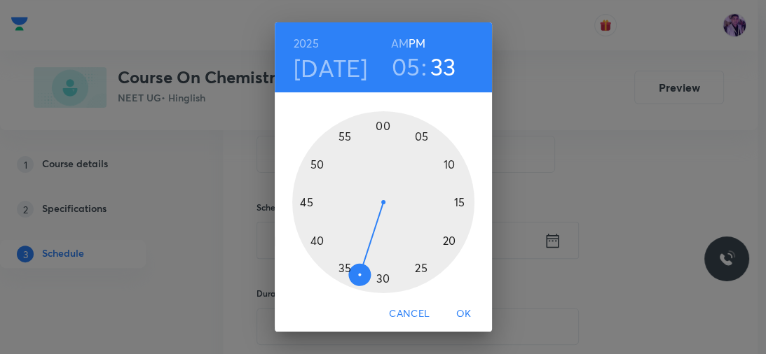
click at [377, 278] on div at bounding box center [383, 202] width 182 height 182
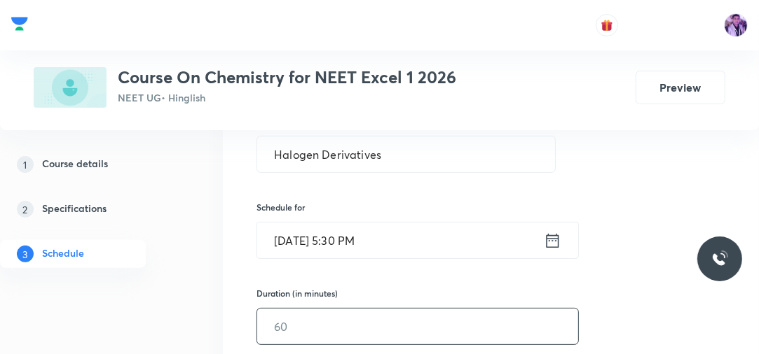
click at [292, 319] on input "text" at bounding box center [417, 327] width 321 height 36
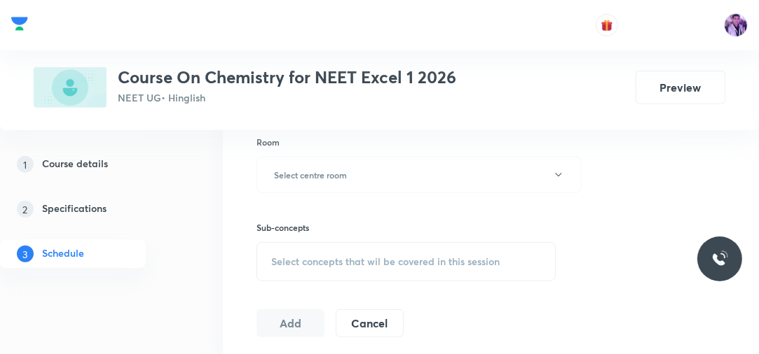
scroll to position [593, 0]
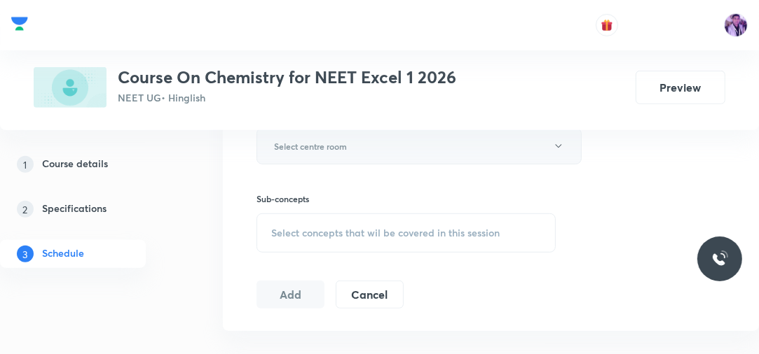
type input "130"
click at [347, 158] on button "Select centre room" at bounding box center [418, 146] width 325 height 36
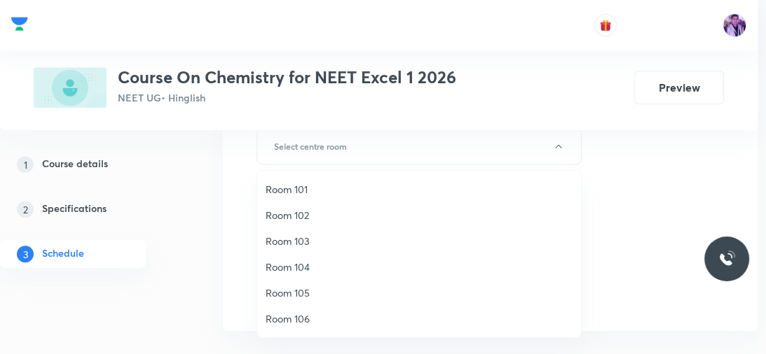
click at [304, 214] on span "Room 102" at bounding box center [418, 215] width 307 height 15
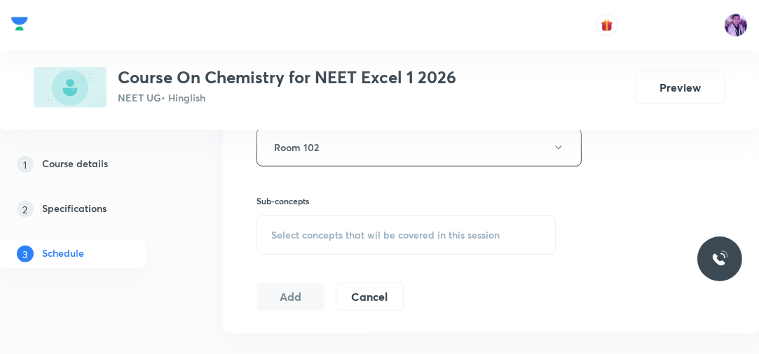
click at [307, 242] on div "Select concepts that wil be covered in this session" at bounding box center [405, 235] width 299 height 39
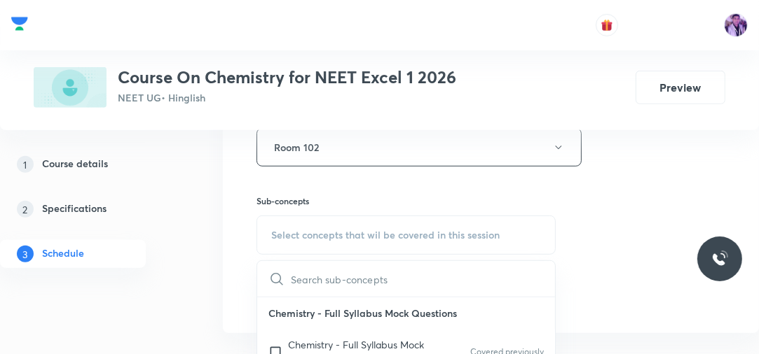
scroll to position [660, 0]
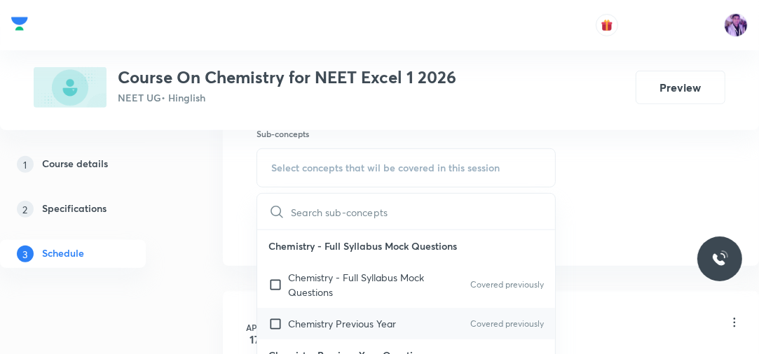
click at [383, 310] on div "Chemistry Previous Year Covered previously" at bounding box center [406, 324] width 298 height 32
checkbox input "true"
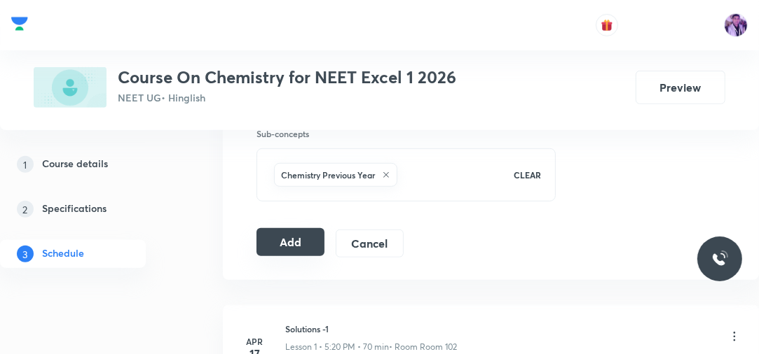
click at [286, 235] on button "Add" at bounding box center [290, 242] width 68 height 28
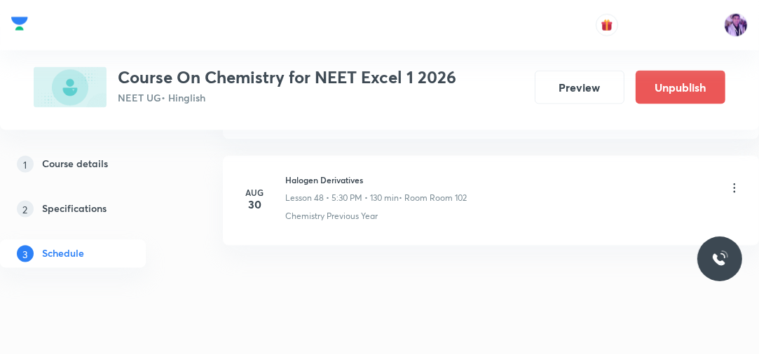
scroll to position [5187, 0]
